Goal: Task Accomplishment & Management: Manage account settings

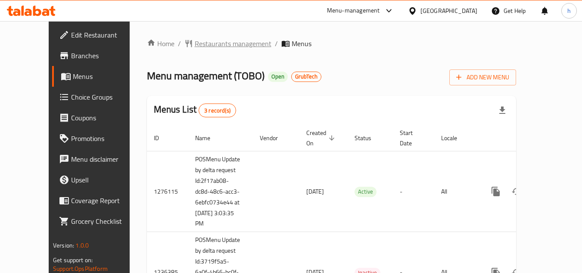
click at [195, 45] on span "Restaurants management" at bounding box center [233, 43] width 77 height 10
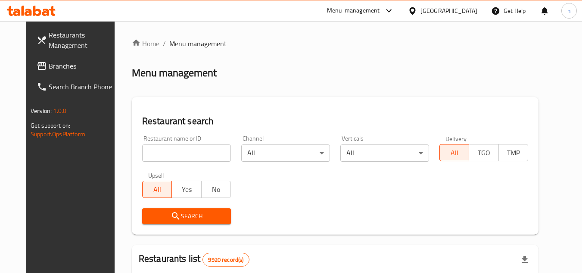
drag, startPoint x: 467, startPoint y: 12, endPoint x: 466, endPoint y: 21, distance: 8.6
click at [467, 12] on div "[GEOGRAPHIC_DATA]" at bounding box center [449, 10] width 57 height 9
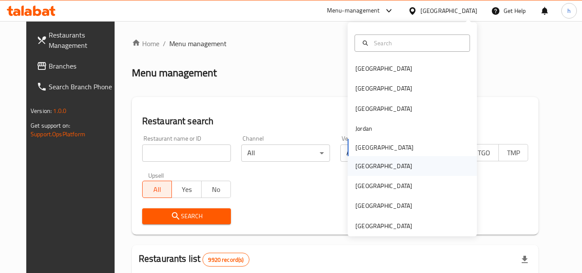
click at [374, 160] on div "[GEOGRAPHIC_DATA]" at bounding box center [412, 166] width 129 height 20
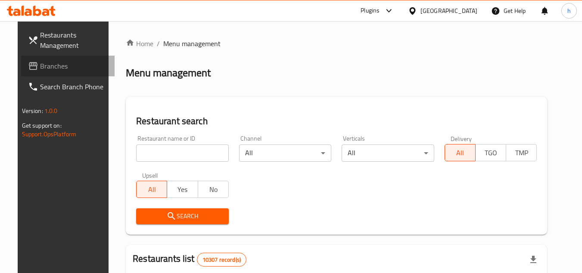
click at [62, 69] on span "Branches" at bounding box center [74, 66] width 68 height 10
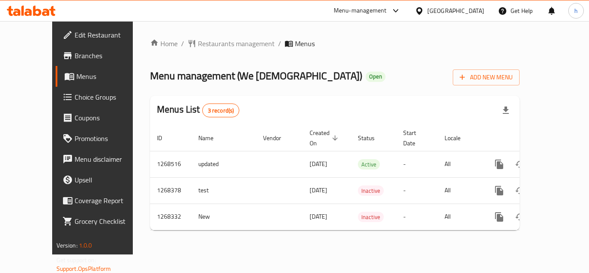
click at [75, 95] on span "Choice Groups" at bounding box center [109, 97] width 69 height 10
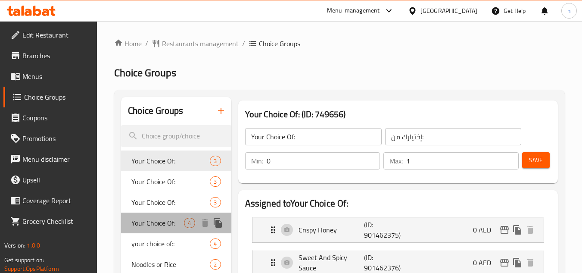
click at [156, 221] on span "Your Choice Of:" at bounding box center [157, 223] width 53 height 10
type input "1"
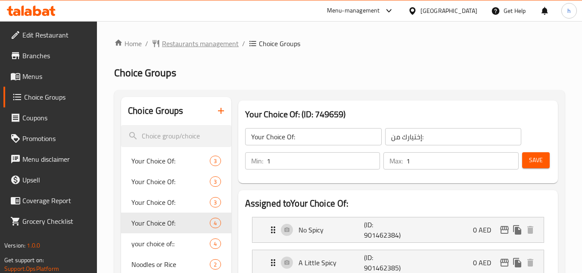
click at [192, 47] on span "Restaurants management" at bounding box center [200, 43] width 77 height 10
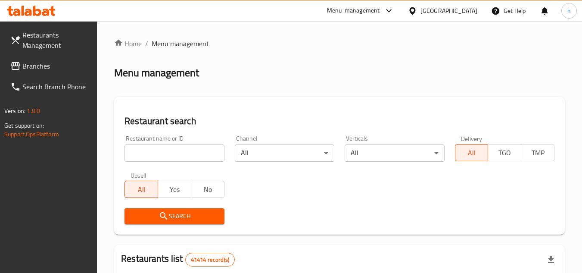
click at [447, 12] on div "[GEOGRAPHIC_DATA]" at bounding box center [449, 10] width 57 height 9
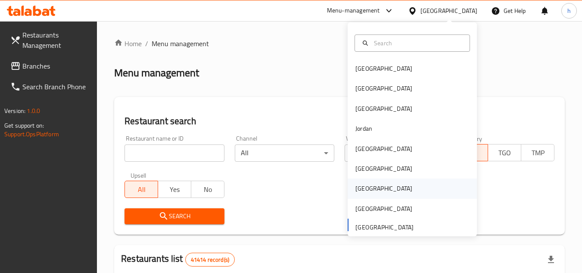
click at [355, 181] on div "[GEOGRAPHIC_DATA]" at bounding box center [384, 188] width 71 height 20
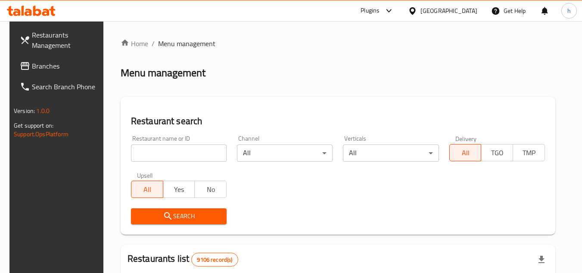
click at [48, 70] on span "Branches" at bounding box center [66, 66] width 68 height 10
